Goal: Check status: Check status

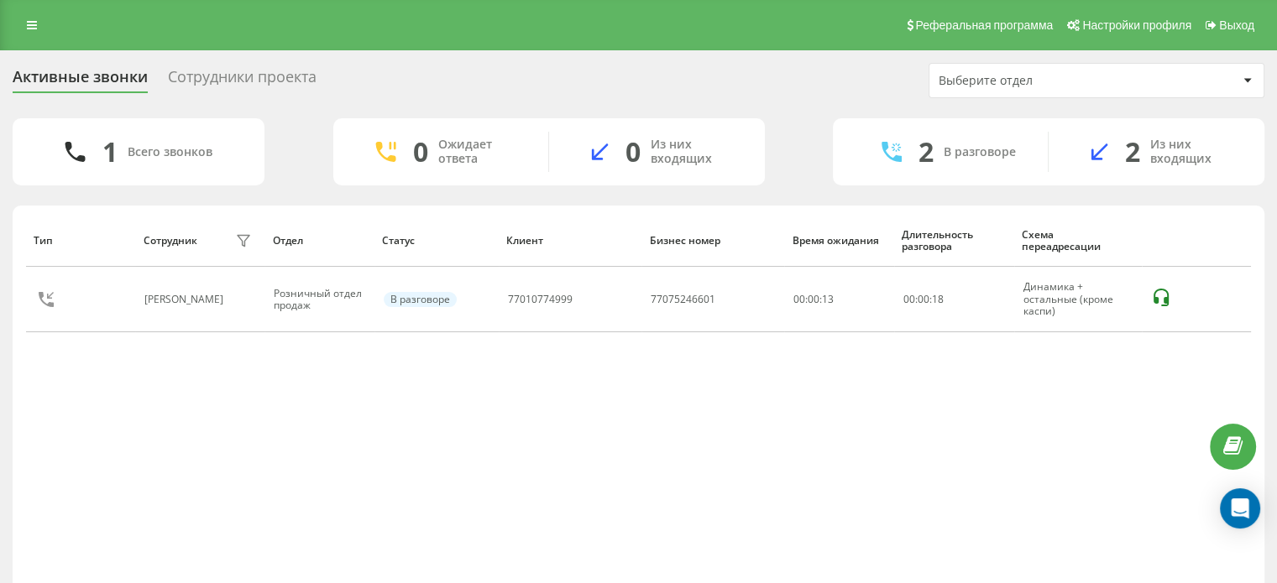
click at [3, 43] on div "Реферальная программа Настройки профиля Выход" at bounding box center [638, 25] width 1277 height 50
click at [18, 32] on link at bounding box center [32, 25] width 30 height 24
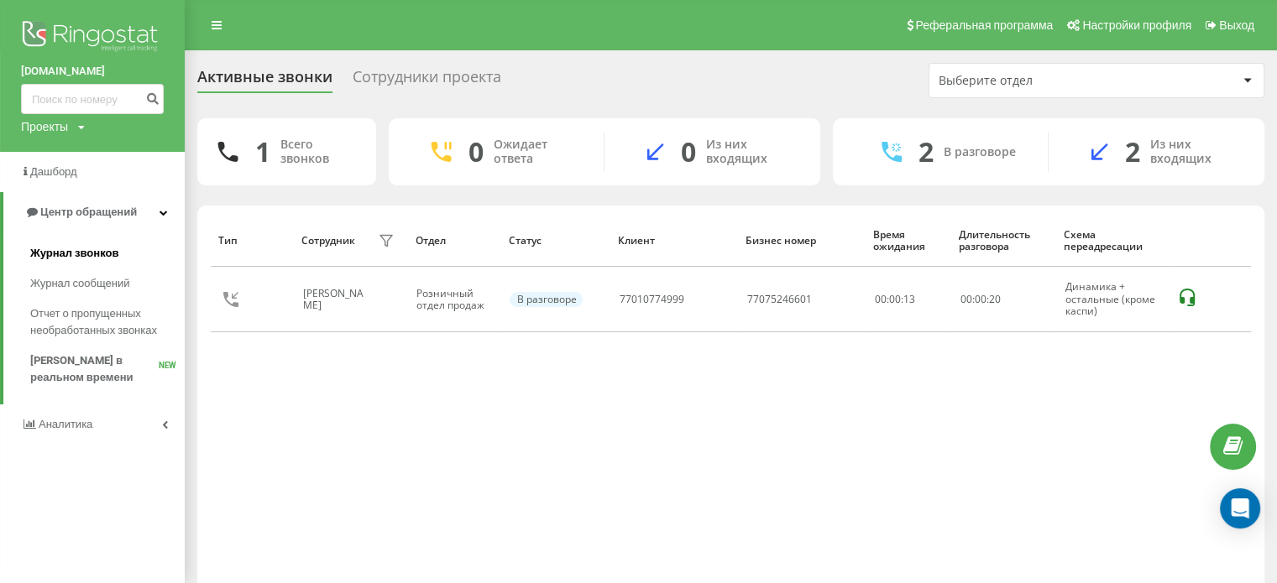
click at [100, 253] on span "Журнал звонков" at bounding box center [74, 253] width 88 height 17
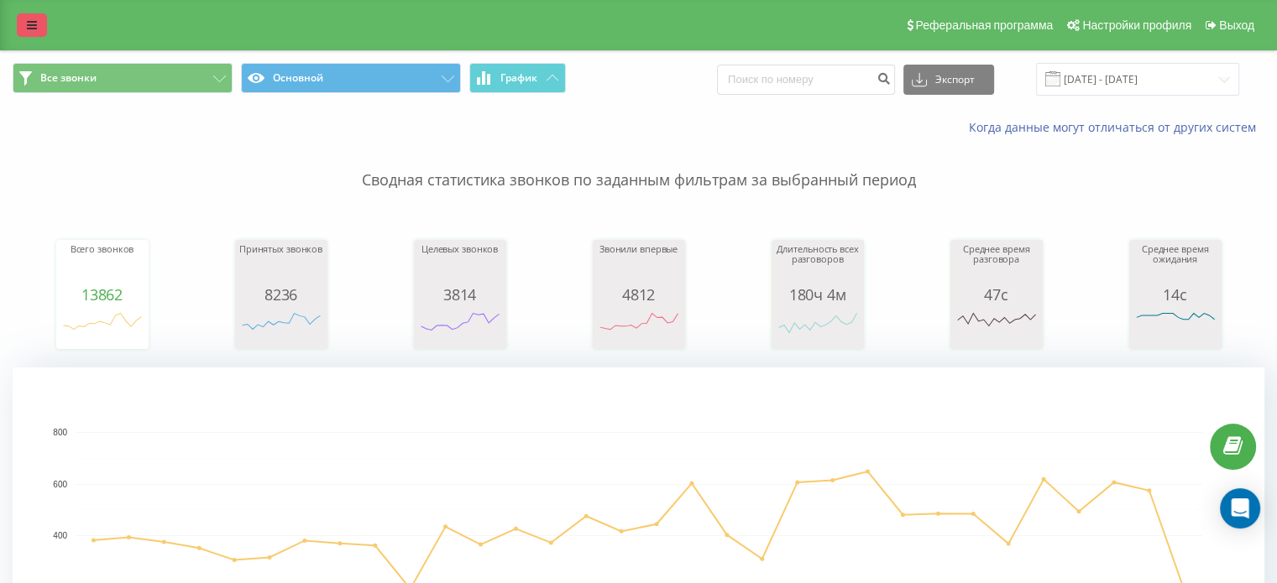
click at [46, 33] on link at bounding box center [32, 25] width 30 height 24
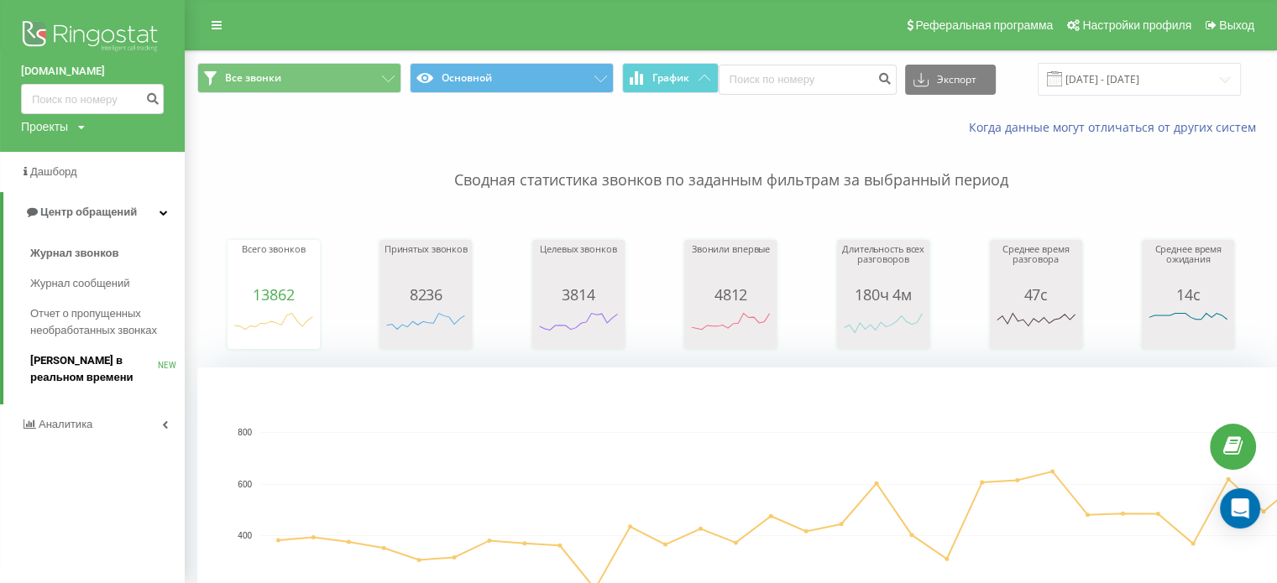
click at [133, 364] on span "[PERSON_NAME] в реальном времени" at bounding box center [94, 370] width 128 height 34
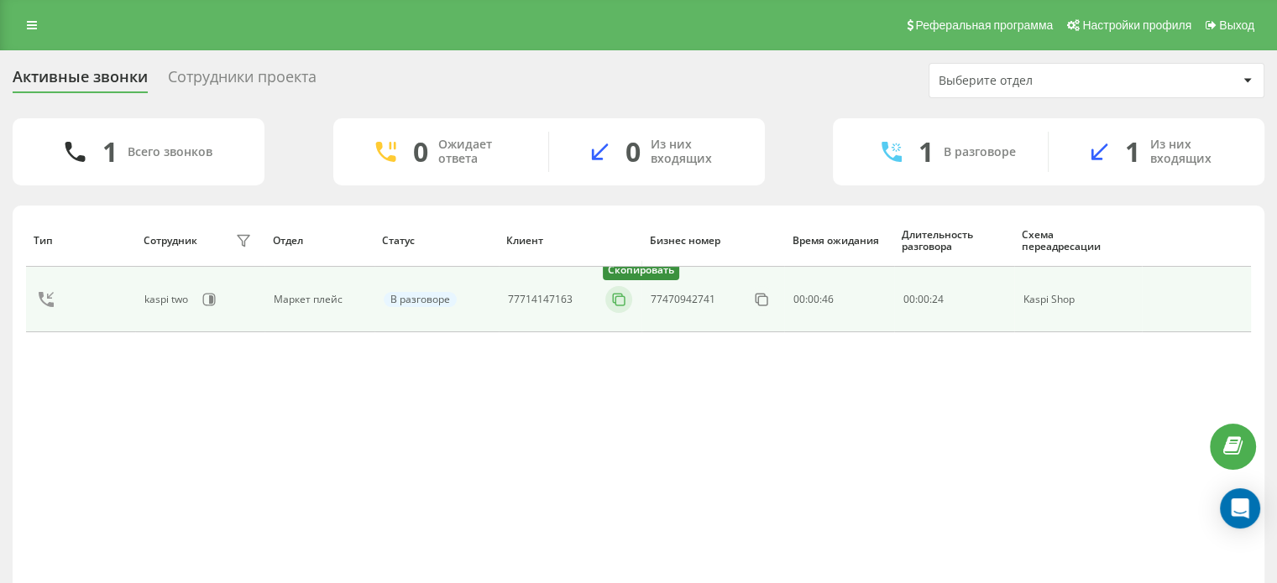
click at [620, 306] on icon at bounding box center [618, 299] width 17 height 17
